Goal: Task Accomplishment & Management: Use online tool/utility

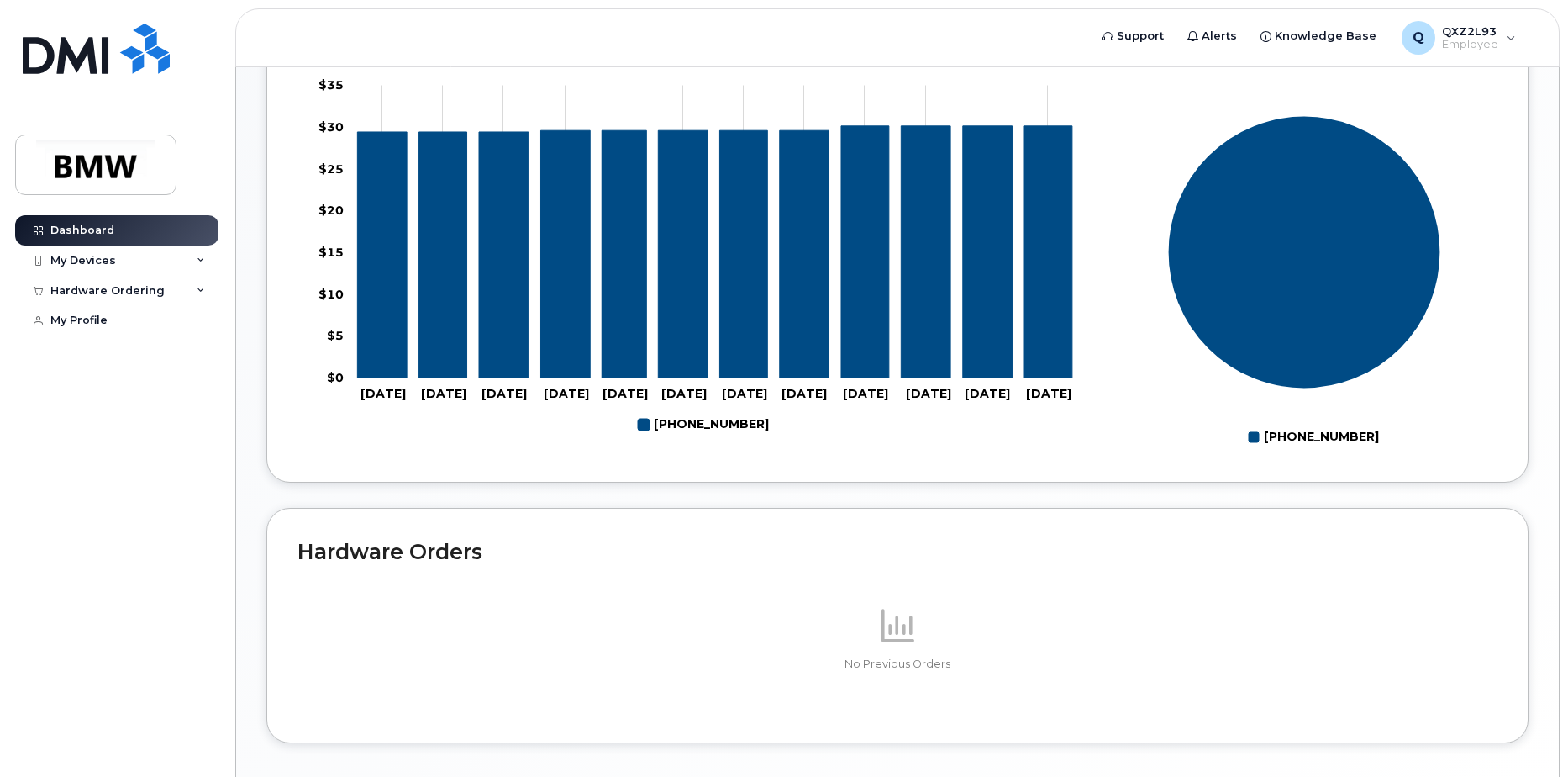
scroll to position [71, 0]
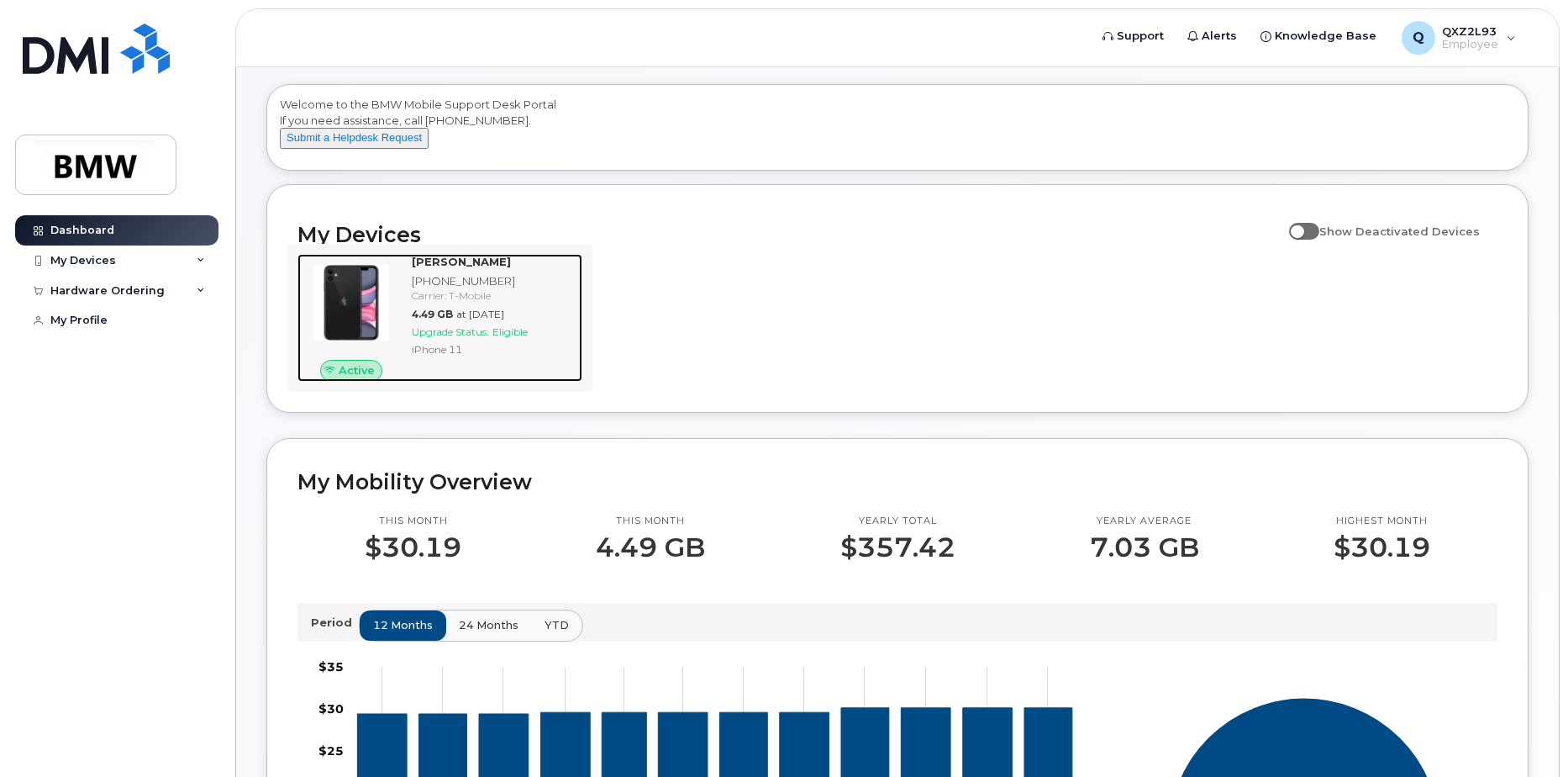
click at [504, 321] on span "at [DATE]" at bounding box center [480, 313] width 48 height 12
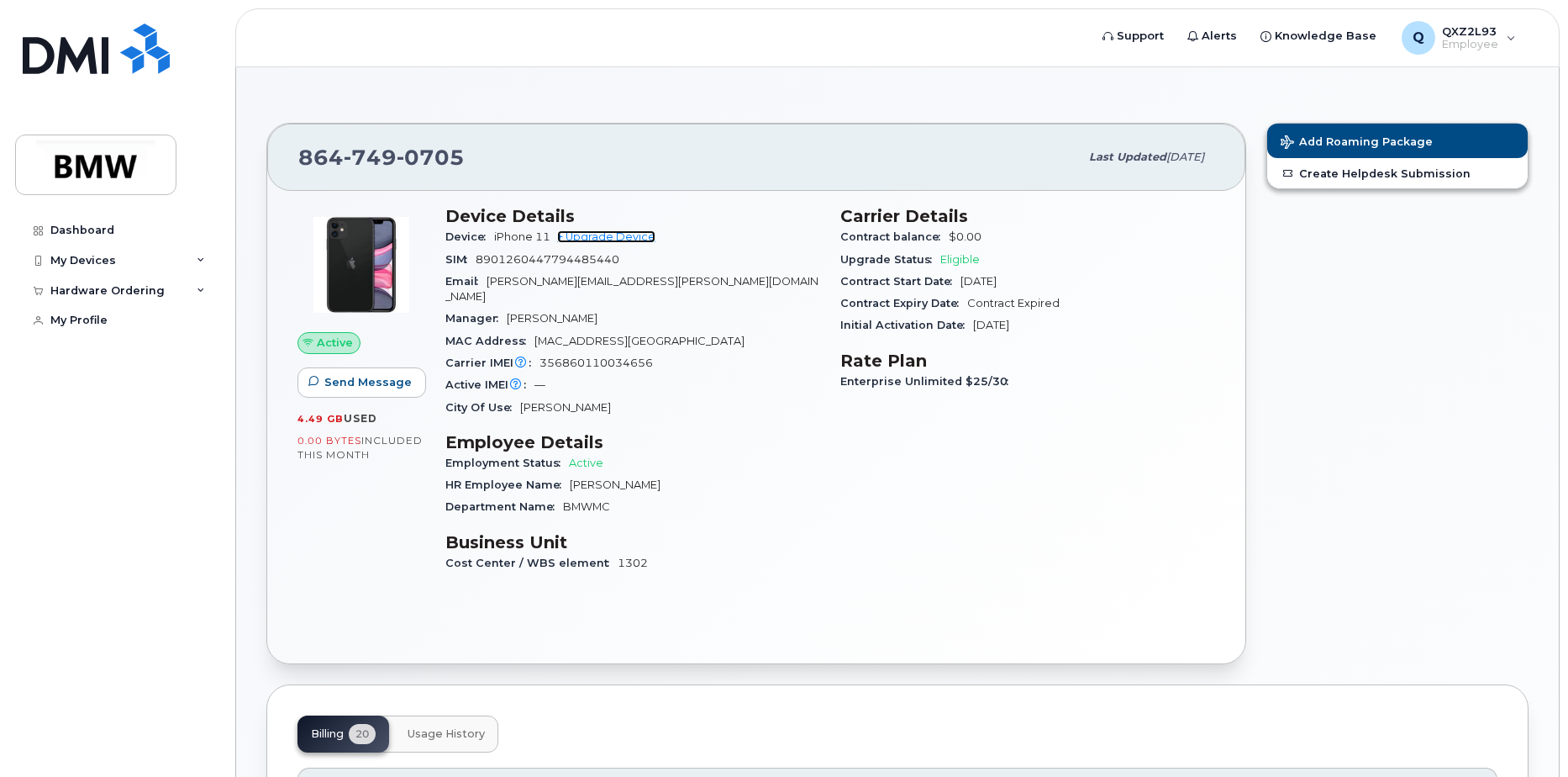
click at [618, 235] on link "+ Upgrade Device" at bounding box center [606, 236] width 99 height 12
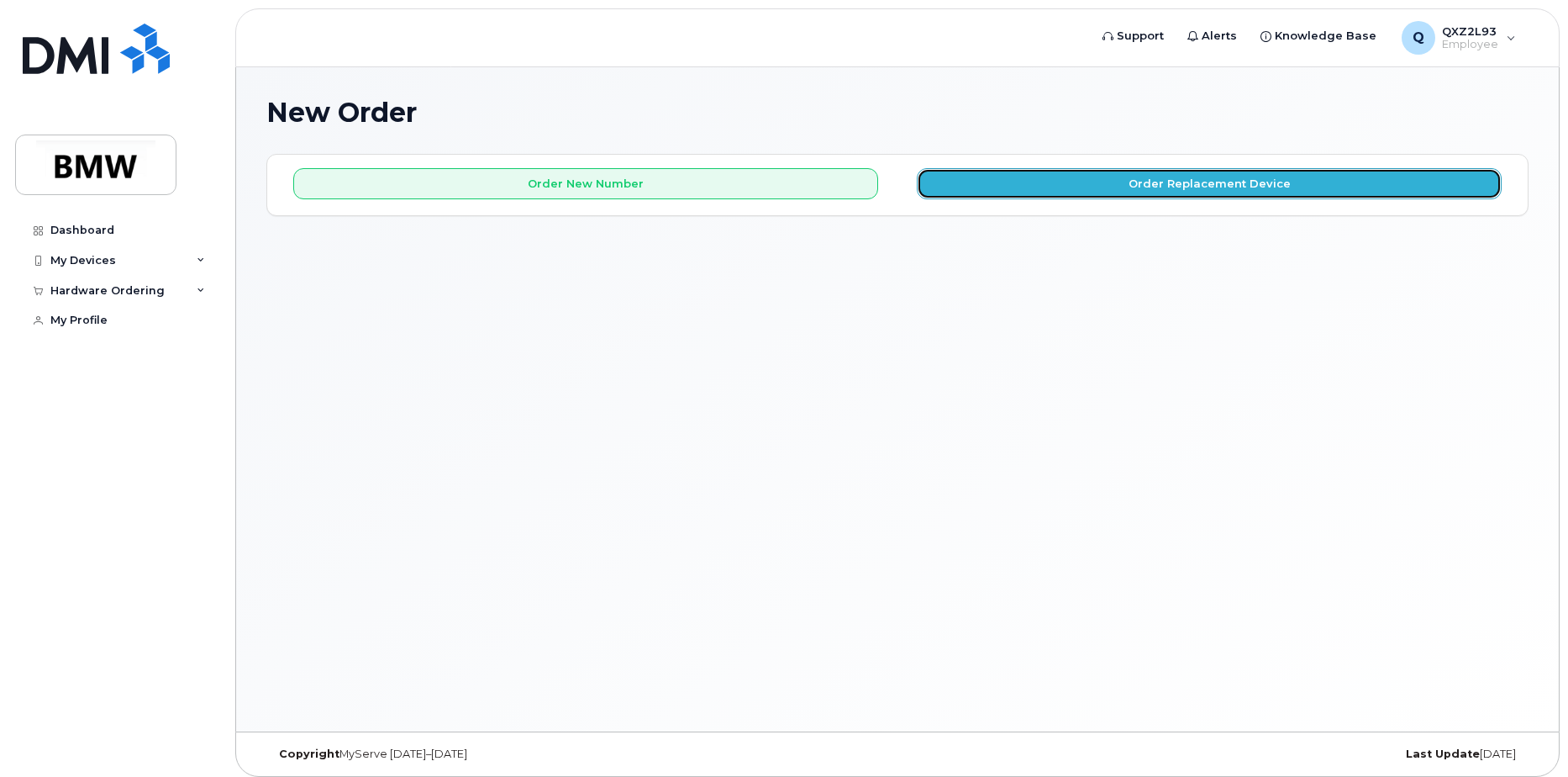
click at [978, 186] on button "Order Replacement Device" at bounding box center [1209, 183] width 585 height 31
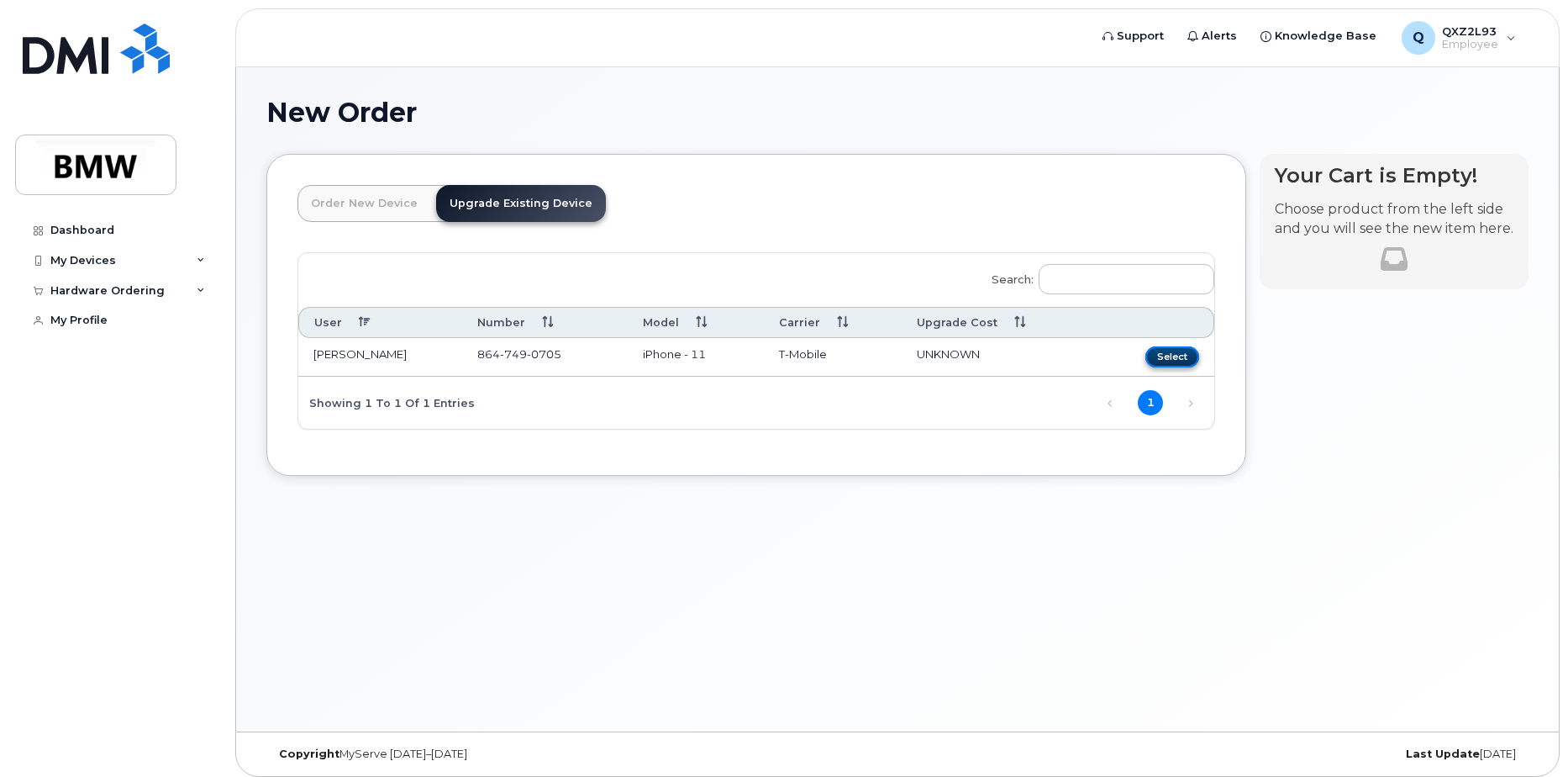
click at [1173, 355] on button "Select" at bounding box center [1172, 357] width 54 height 21
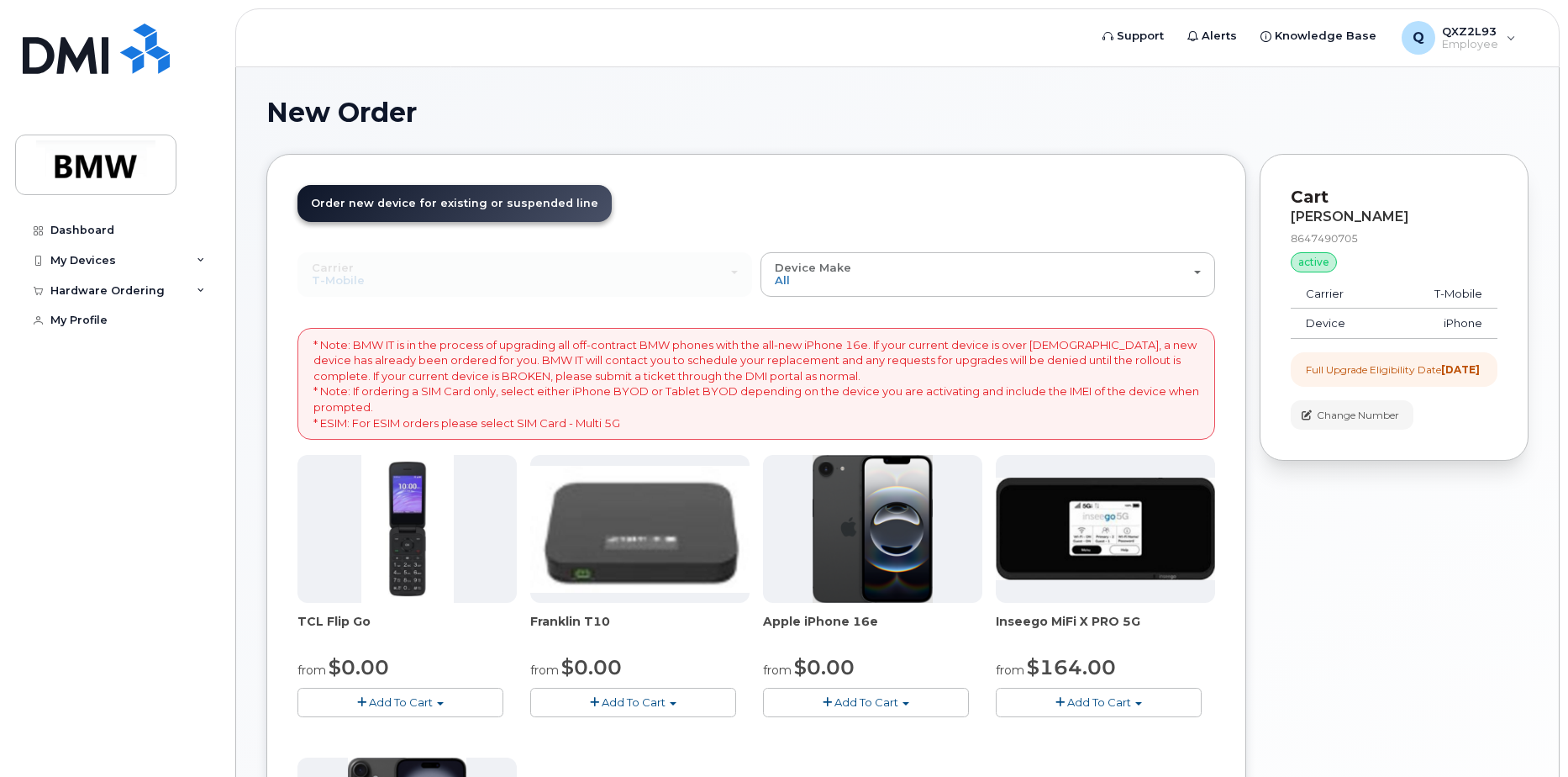
click at [668, 261] on div "Carrier Bell T-Mobile Bell T-Mobile" at bounding box center [525, 274] width 455 height 44
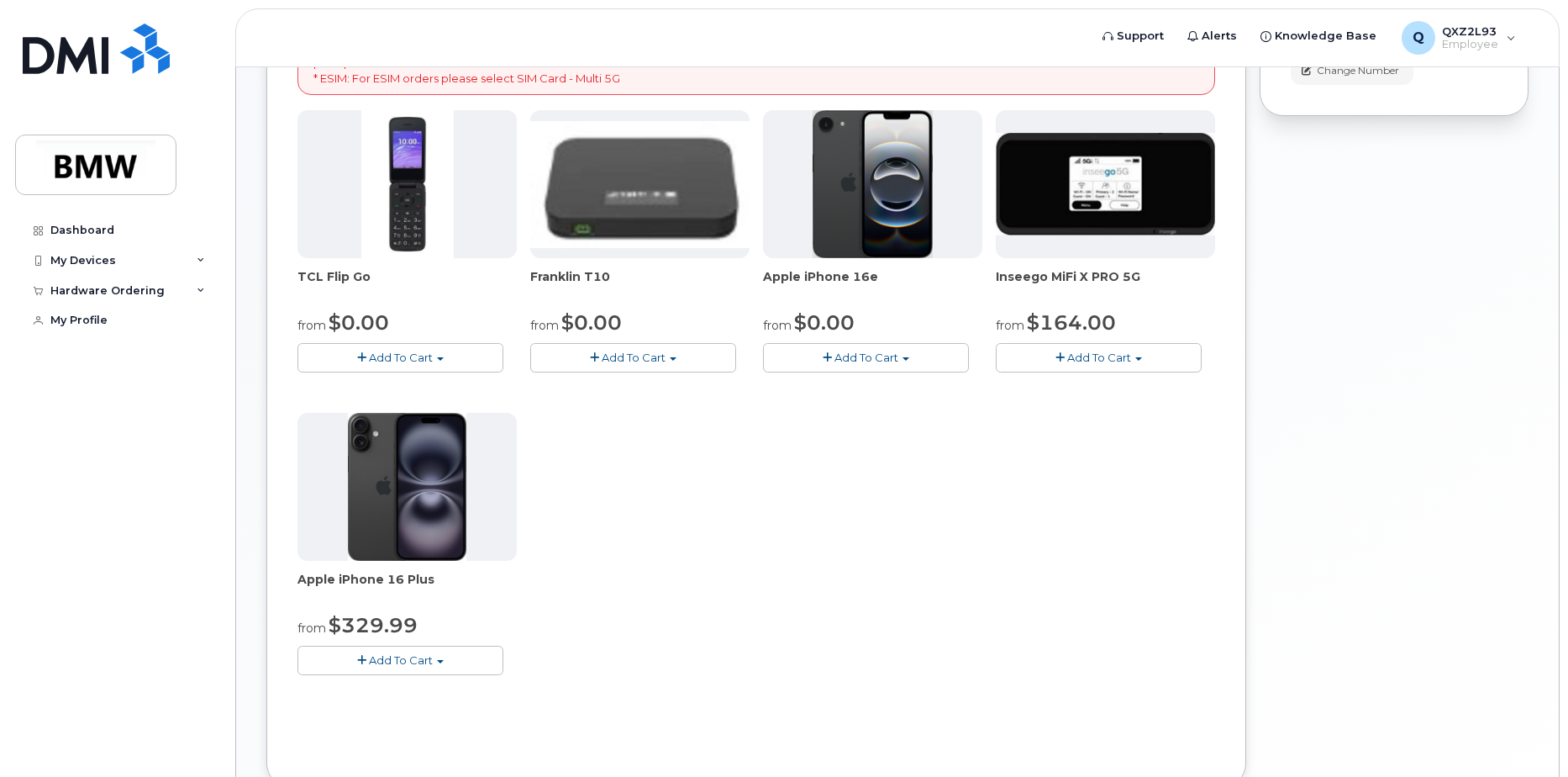
scroll to position [296, 0]
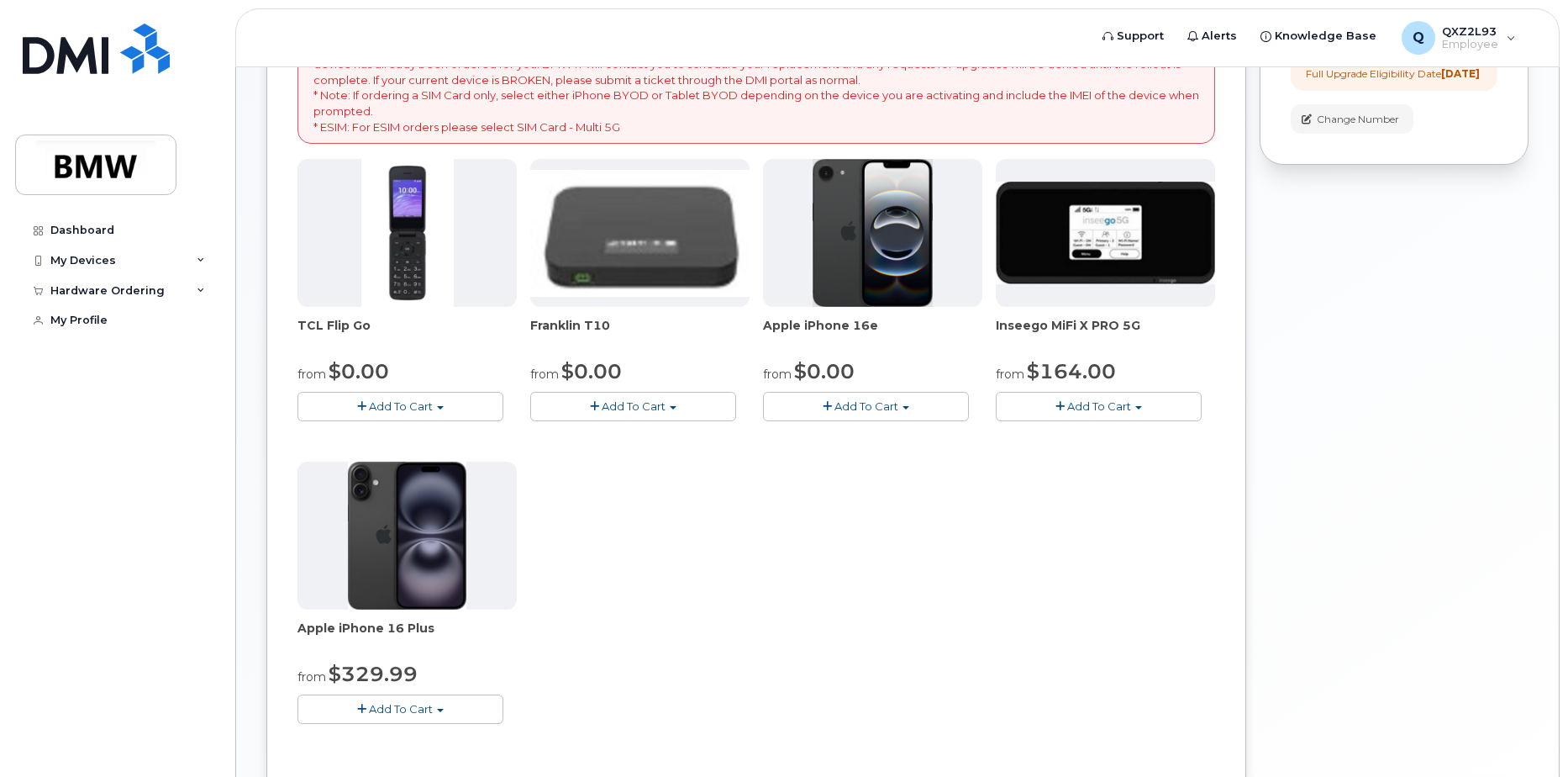
click at [681, 230] on img at bounding box center [639, 233] width 219 height 127
click at [575, 262] on img at bounding box center [639, 233] width 219 height 127
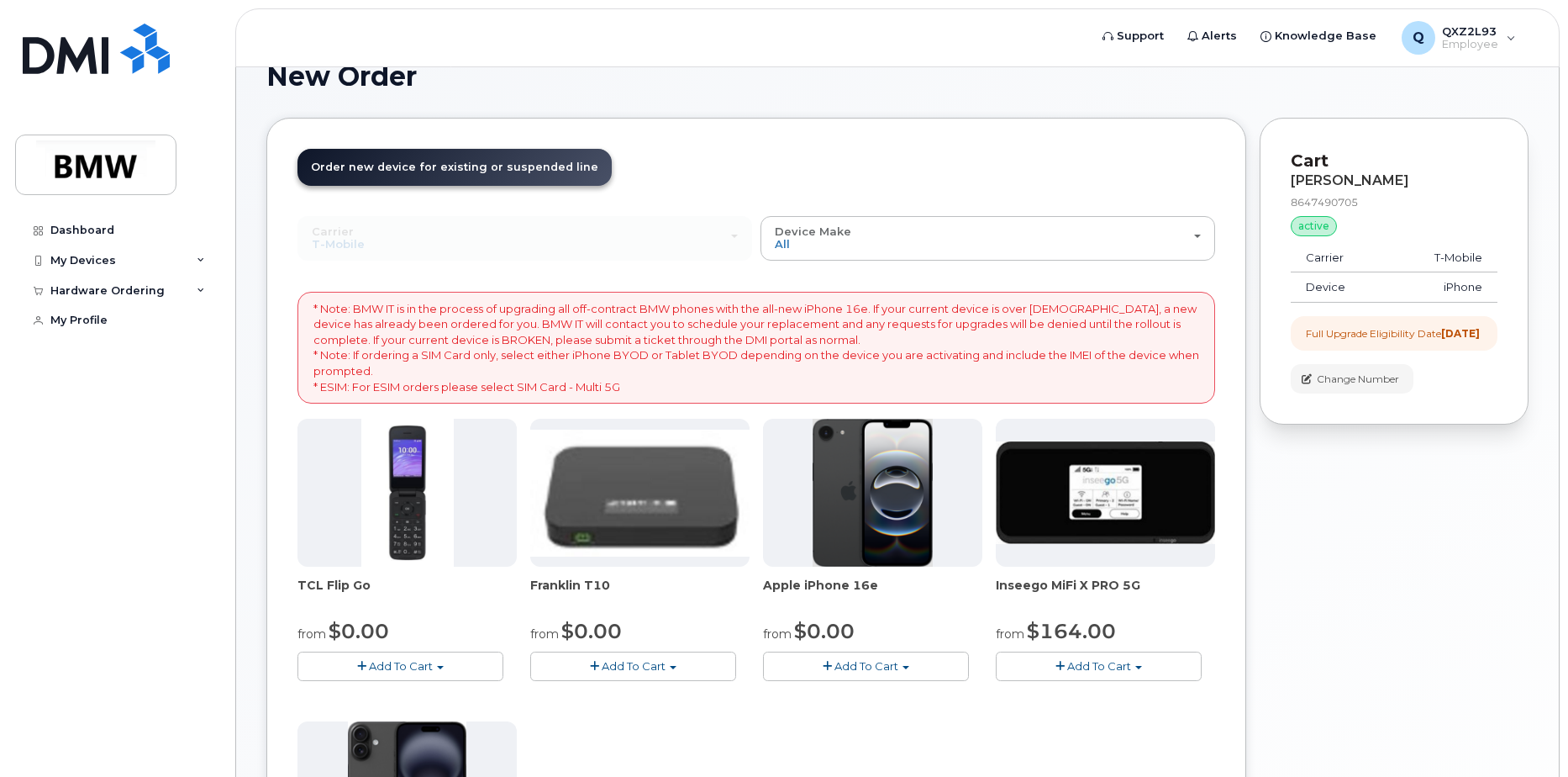
scroll to position [0, 0]
